Goal: Transaction & Acquisition: Purchase product/service

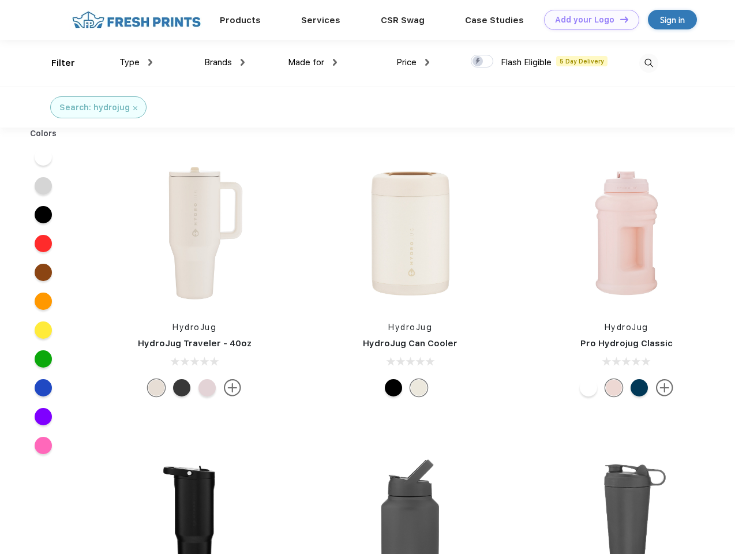
click at [588, 20] on link "Add your Logo Design Tool" at bounding box center [591, 20] width 95 height 20
click at [0, 0] on div "Design Tool" at bounding box center [0, 0] width 0 height 0
click at [619, 19] on link "Add your Logo Design Tool" at bounding box center [591, 20] width 95 height 20
click at [55, 63] on div "Filter" at bounding box center [63, 63] width 24 height 13
click at [136, 62] on span "Type" at bounding box center [129, 62] width 20 height 10
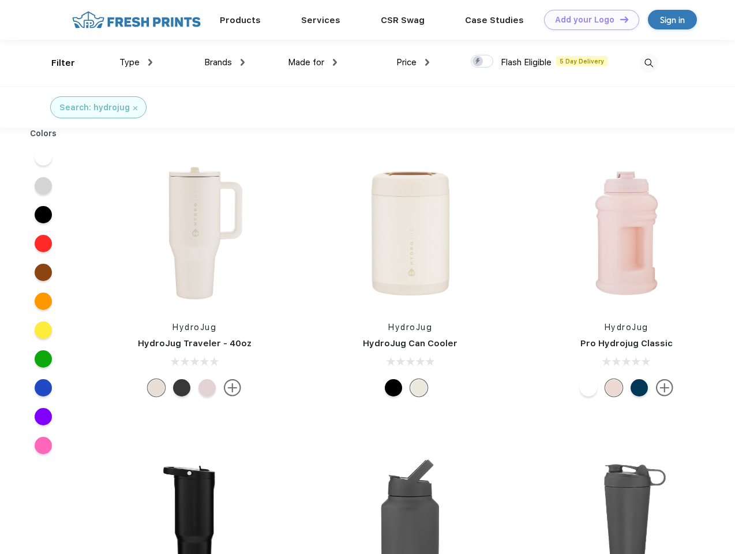
click at [225, 62] on span "Brands" at bounding box center [218, 62] width 28 height 10
click at [313, 62] on span "Made for" at bounding box center [306, 62] width 36 height 10
click at [413, 62] on span "Price" at bounding box center [406, 62] width 20 height 10
click at [482, 62] on div at bounding box center [482, 61] width 23 height 13
click at [478, 62] on input "checkbox" at bounding box center [475, 58] width 8 height 8
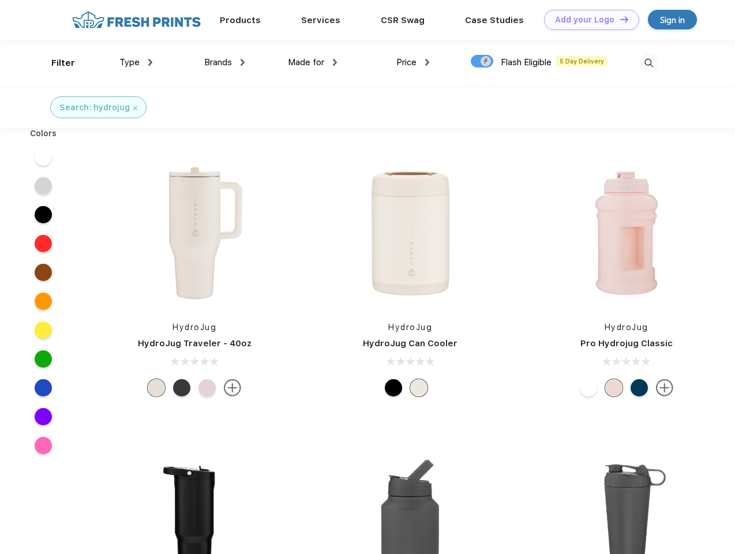
click at [649, 63] on img at bounding box center [648, 63] width 19 height 19
